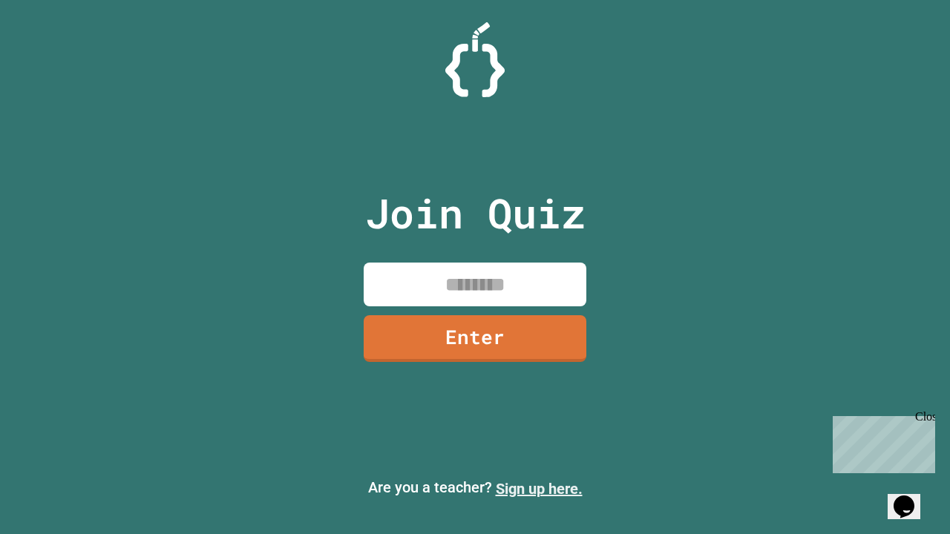
click at [539, 489] on link "Sign up here." at bounding box center [539, 489] width 87 height 18
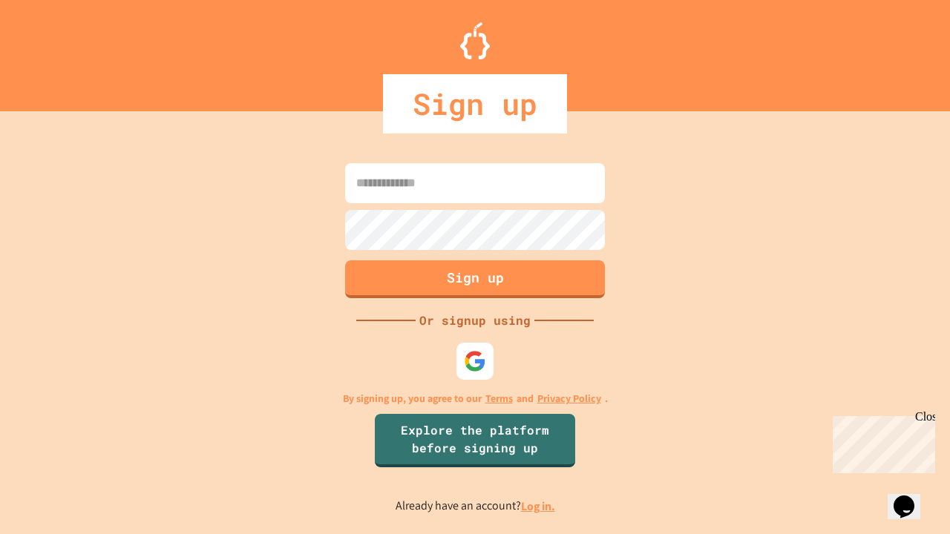
click at [539, 506] on link "Log in." at bounding box center [538, 507] width 34 height 16
